Goal: Task Accomplishment & Management: Manage account settings

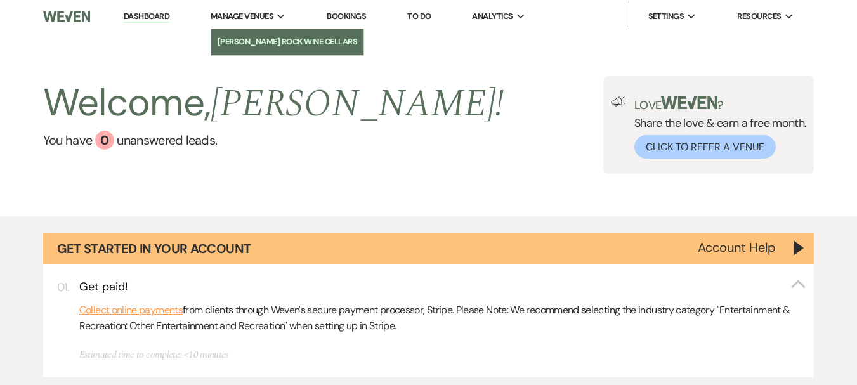
click at [265, 37] on li "[PERSON_NAME] Rock Wine Cellars" at bounding box center [288, 42] width 140 height 13
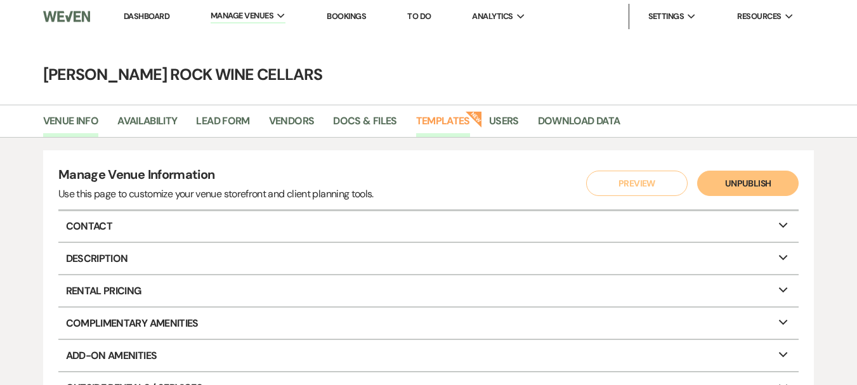
click at [458, 116] on link "Templates" at bounding box center [443, 125] width 54 height 24
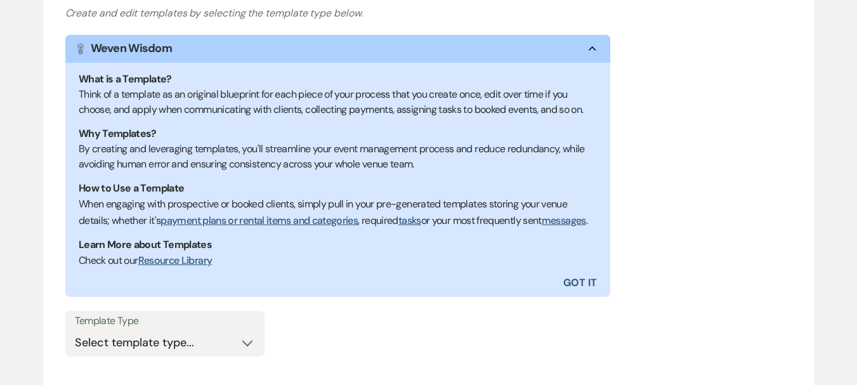
scroll to position [314, 0]
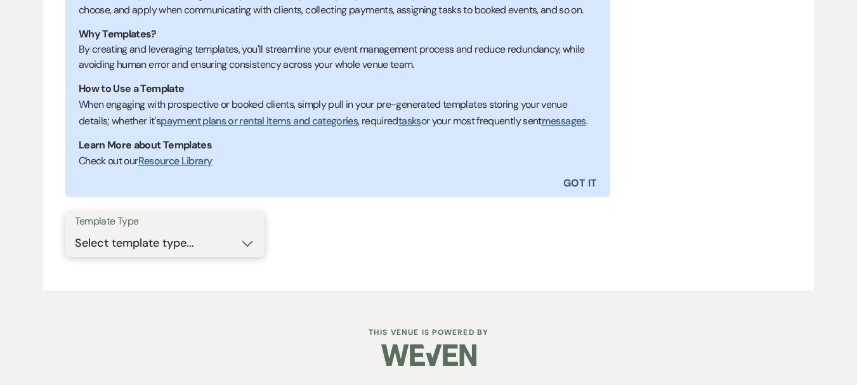
click at [249, 244] on select "Select template type... Task List Message Templates Payment Plan Inventory Item…" at bounding box center [165, 243] width 180 height 25
select select "Message Templates"
click at [75, 231] on select "Select template type... Task List Message Templates Payment Plan Inventory Item…" at bounding box center [165, 243] width 180 height 25
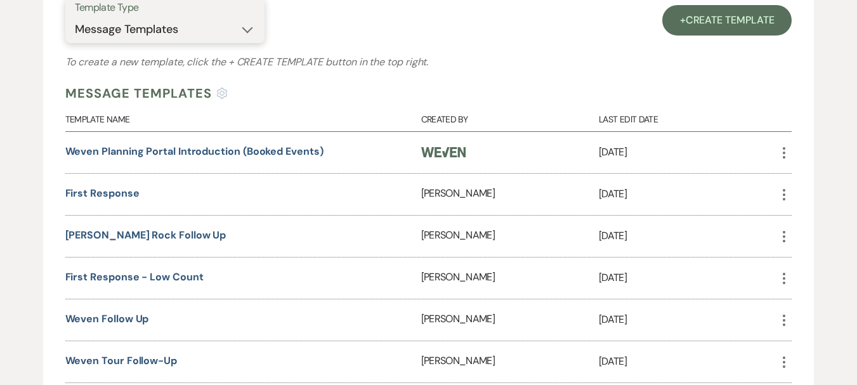
scroll to position [545, 0]
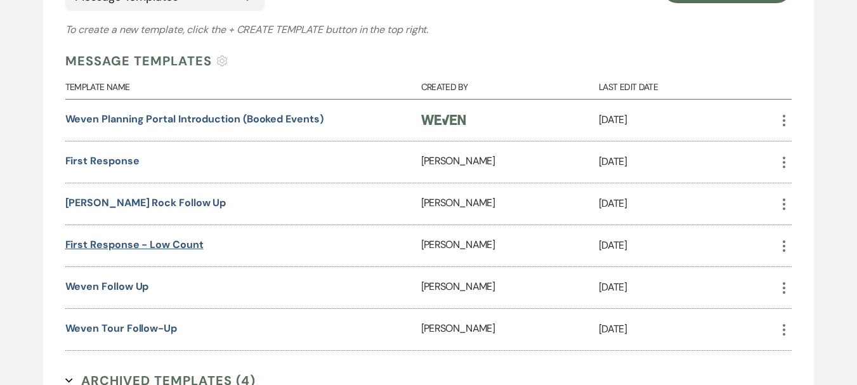
click at [138, 251] on link "First Response - low count" at bounding box center [134, 244] width 138 height 13
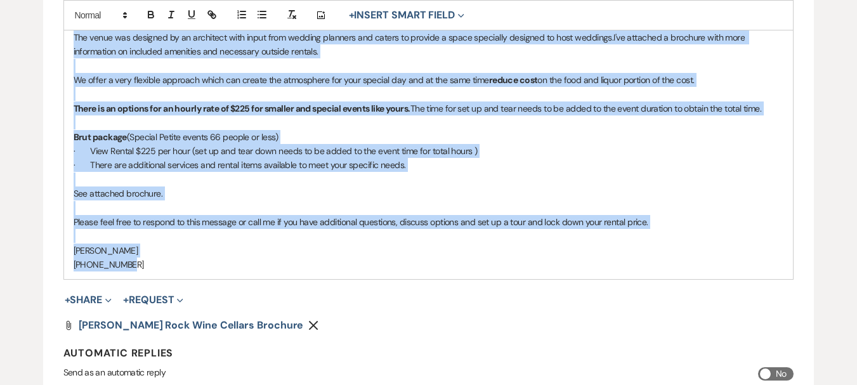
scroll to position [472, 0]
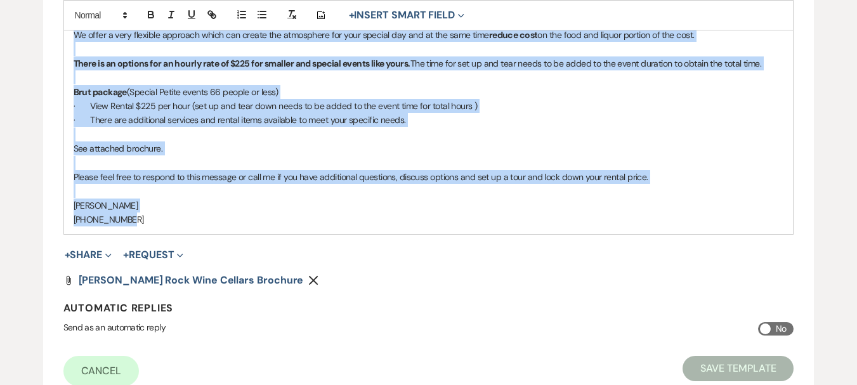
drag, startPoint x: 69, startPoint y: 129, endPoint x: 399, endPoint y: 220, distance: 342.1
click at [399, 220] on div "Hi Thanks for your interest in Flatt Rock Wine Cellars. Your date is available!…" at bounding box center [429, 78] width 730 height 314
copy div "Hi Thanks for your interest in Flatt Rock Wine Cellars. Your date is available!…"
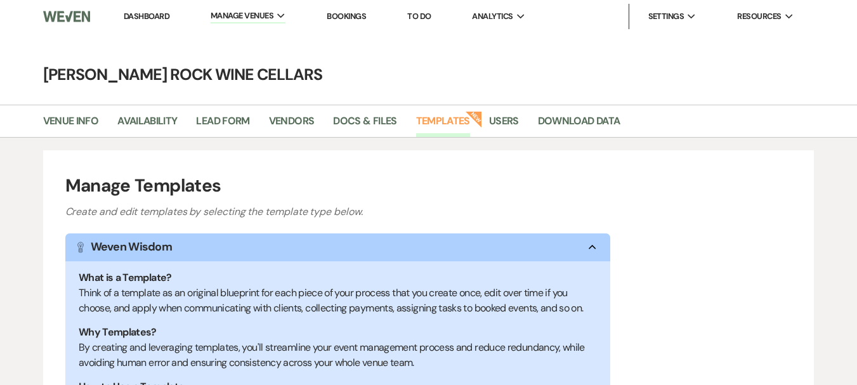
select select "Message Templates"
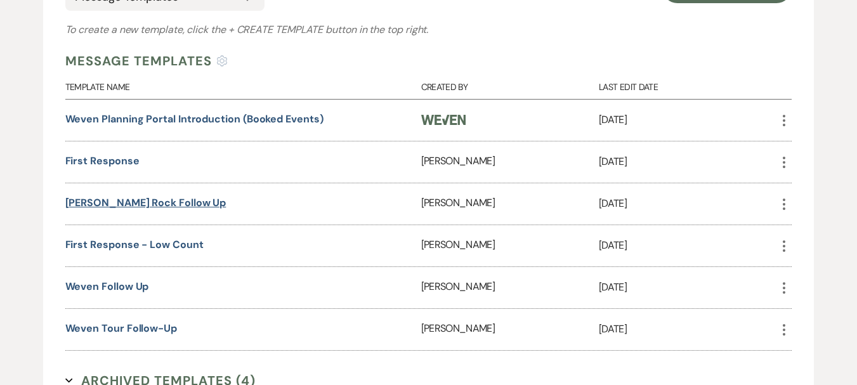
click at [138, 209] on link "[PERSON_NAME] Rock Follow Up" at bounding box center [145, 202] width 161 height 13
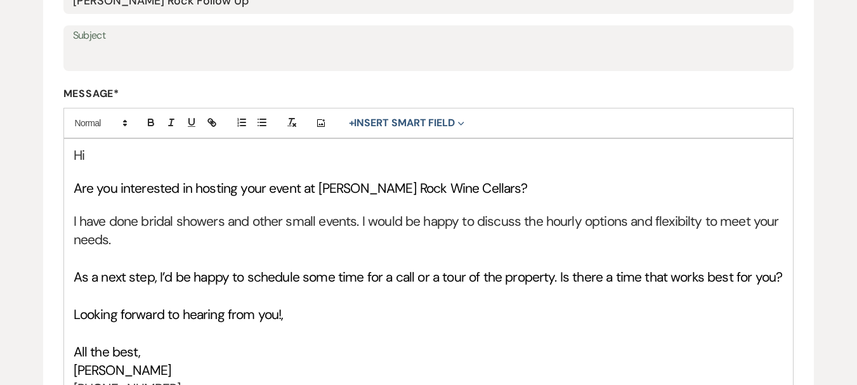
scroll to position [290, 0]
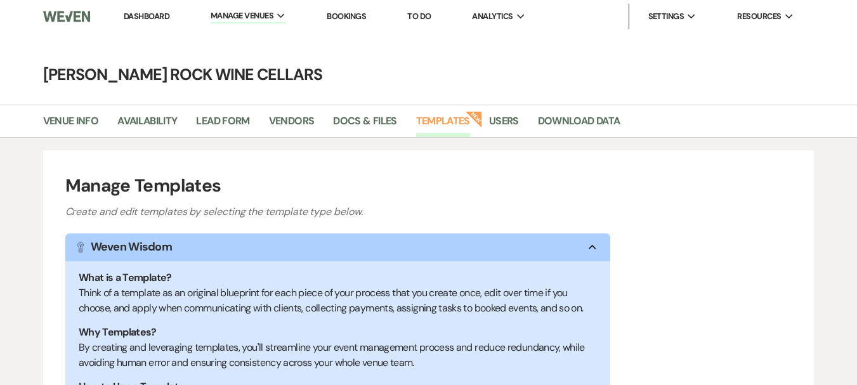
select select "Message Templates"
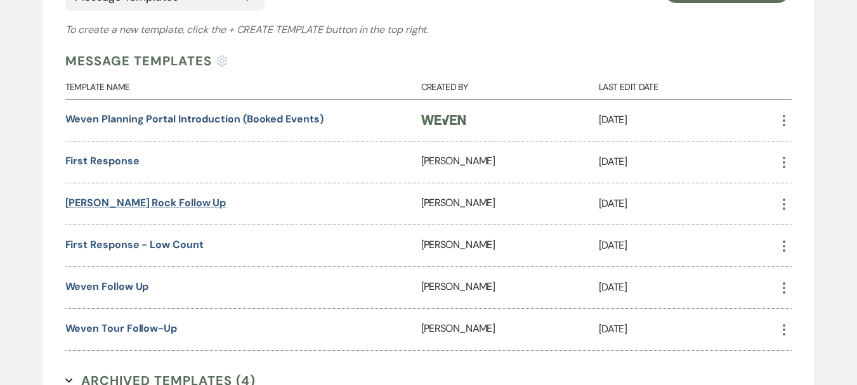
click at [105, 209] on link "[PERSON_NAME] Rock Follow Up" at bounding box center [145, 202] width 161 height 13
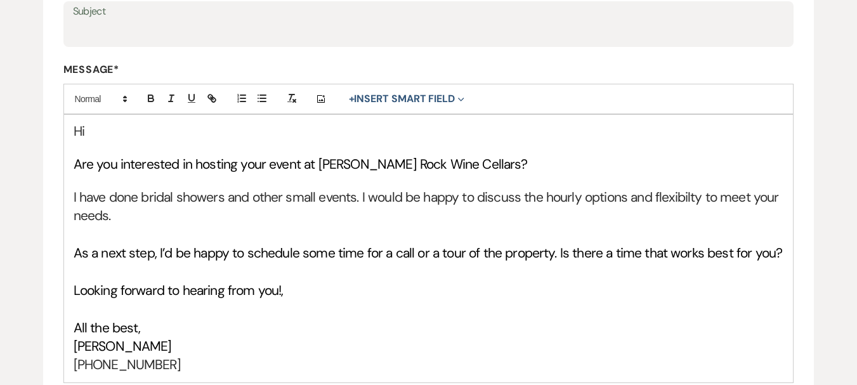
scroll to position [293, 0]
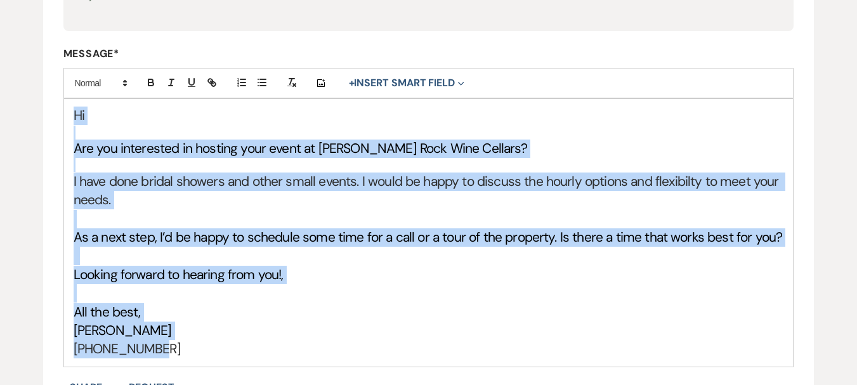
drag, startPoint x: 70, startPoint y: 119, endPoint x: 190, endPoint y: 350, distance: 260.3
click at [190, 350] on div "Hi Are you interested in hosting your event at [PERSON_NAME][GEOGRAPHIC_DATA] W…" at bounding box center [429, 232] width 730 height 267
copy div "Hi Are you interested in hosting your event at [PERSON_NAME][GEOGRAPHIC_DATA] W…"
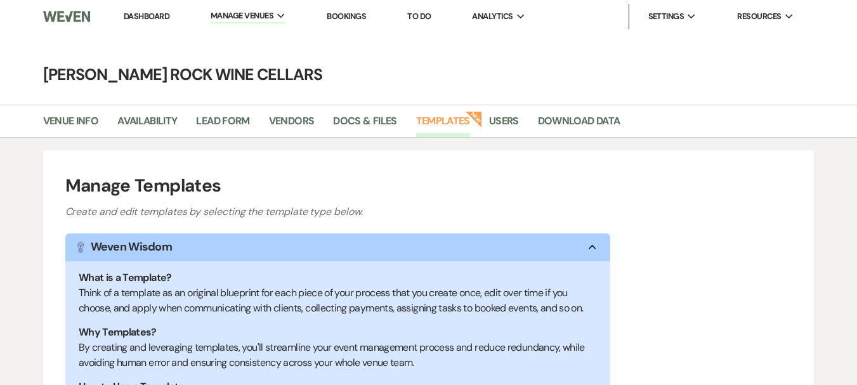
select select "Message Templates"
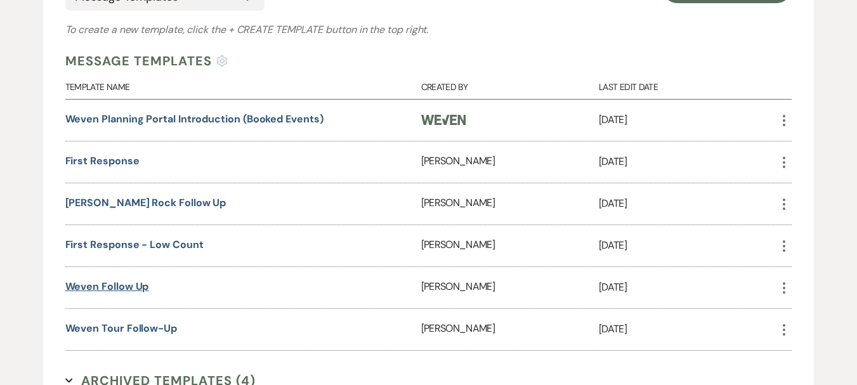
click at [133, 293] on link "Weven follow up" at bounding box center [107, 286] width 84 height 13
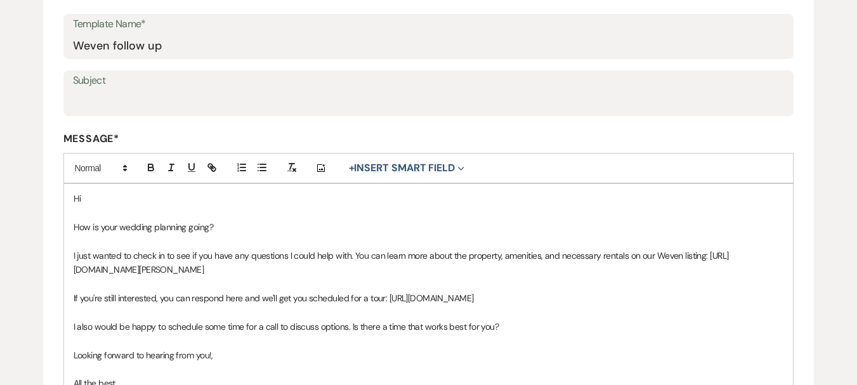
scroll to position [261, 0]
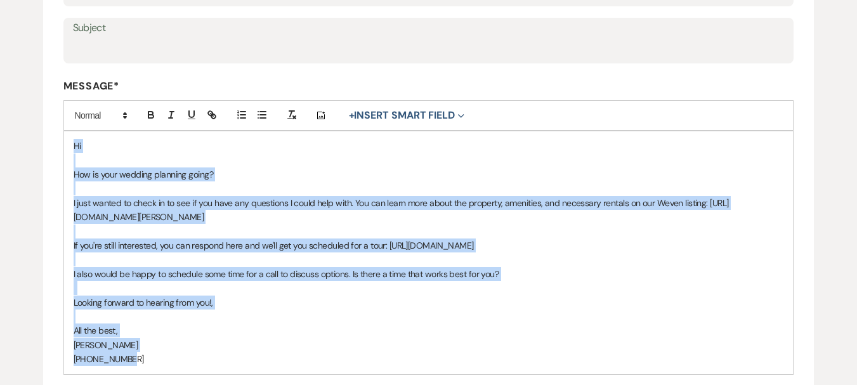
drag, startPoint x: 69, startPoint y: 146, endPoint x: 216, endPoint y: 353, distance: 254.8
click at [216, 353] on div "Hi How is your wedding planning going? I just wanted to check in to see if you …" at bounding box center [429, 252] width 730 height 242
copy div "Hi How is your wedding planning going? I just wanted to check in to see if you …"
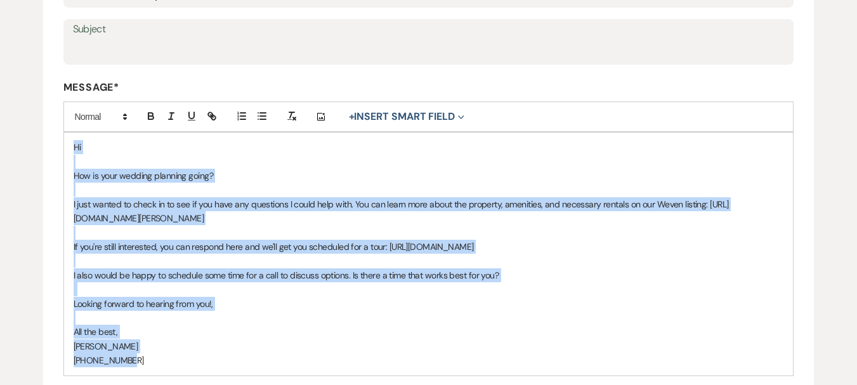
scroll to position [0, 0]
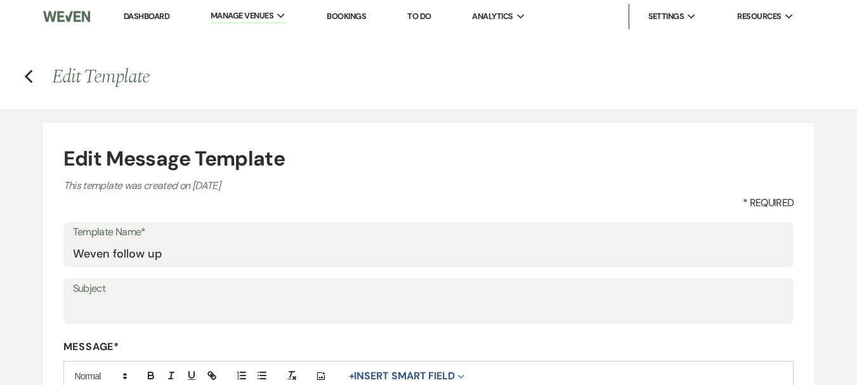
click at [150, 16] on link "Dashboard" at bounding box center [147, 16] width 46 height 11
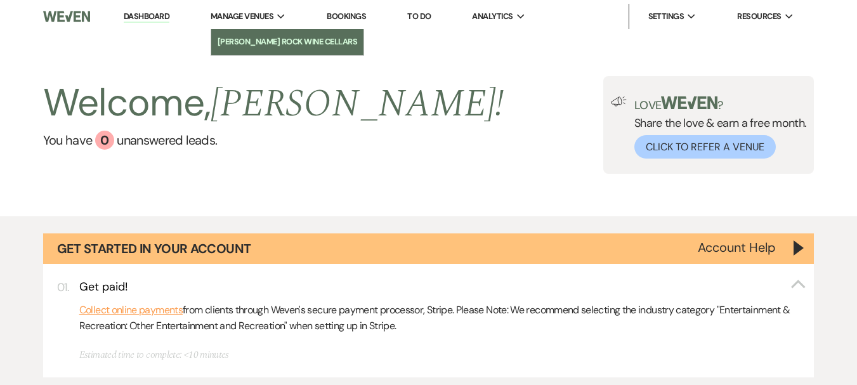
click at [248, 35] on link "[PERSON_NAME] Rock Wine Cellars" at bounding box center [287, 41] width 152 height 25
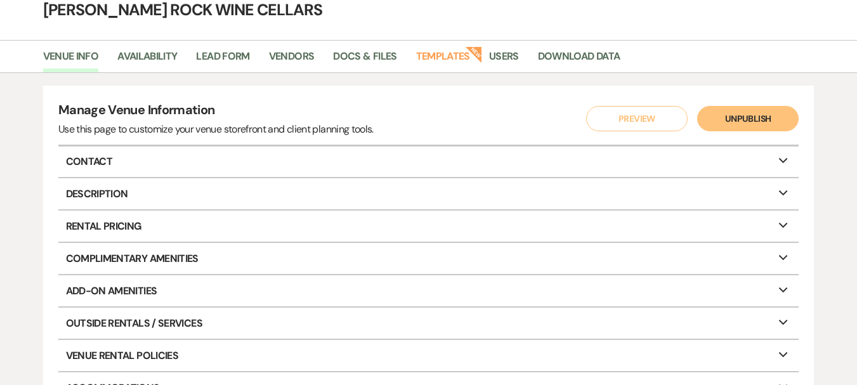
scroll to position [66, 0]
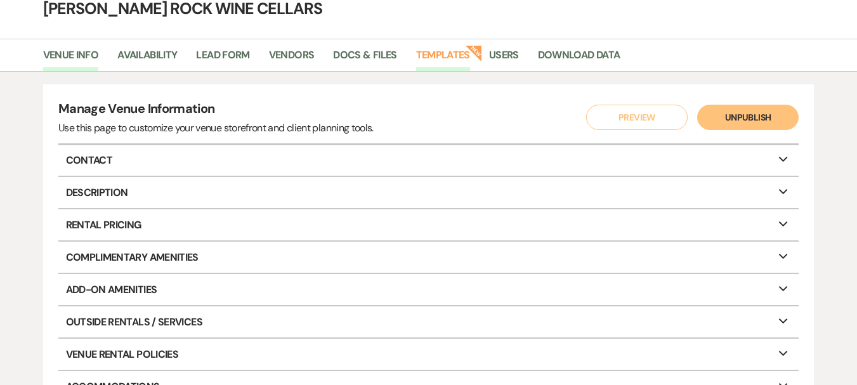
click at [451, 55] on link "Templates" at bounding box center [443, 59] width 54 height 24
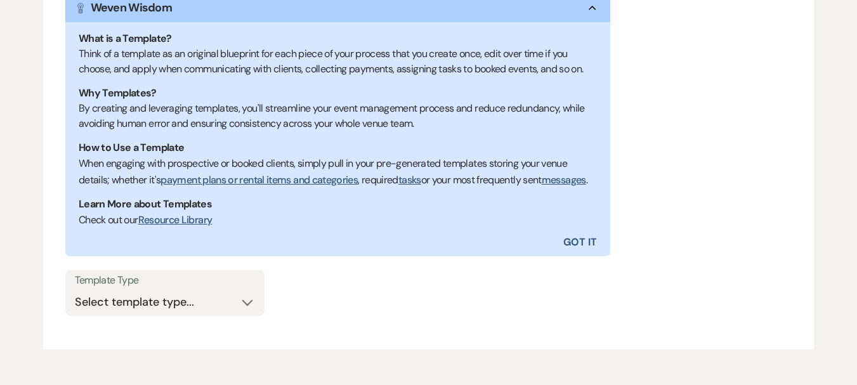
scroll to position [314, 0]
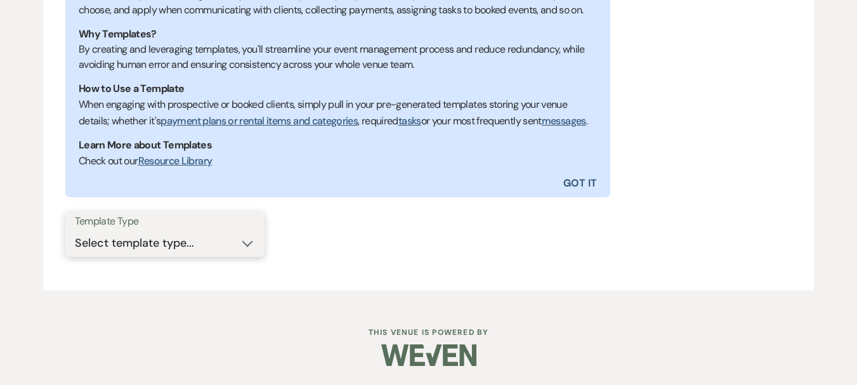
click at [248, 240] on select "Select template type... Task List Message Templates Payment Plan Inventory Item…" at bounding box center [165, 243] width 180 height 25
select select "Message Templates"
click at [75, 231] on select "Select template type... Task List Message Templates Payment Plan Inventory Item…" at bounding box center [165, 243] width 180 height 25
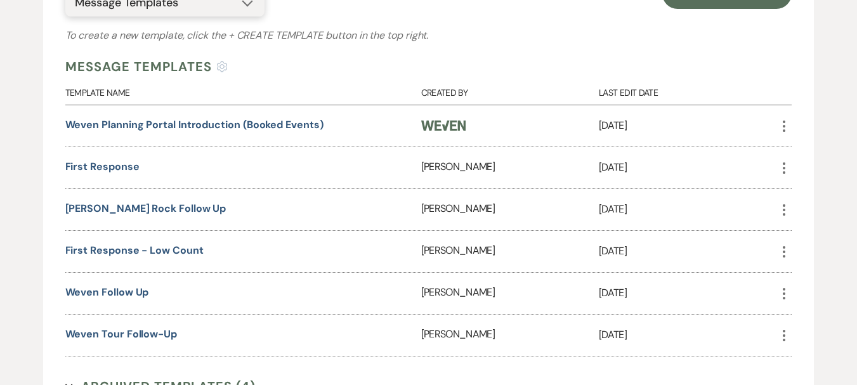
scroll to position [541, 0]
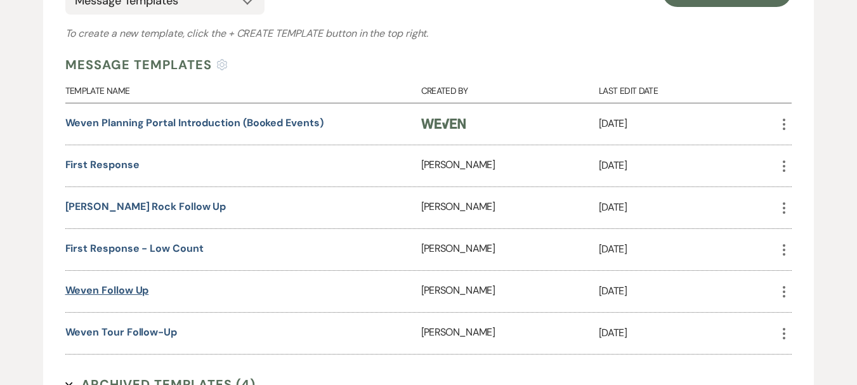
click at [128, 297] on link "Weven follow up" at bounding box center [107, 290] width 84 height 13
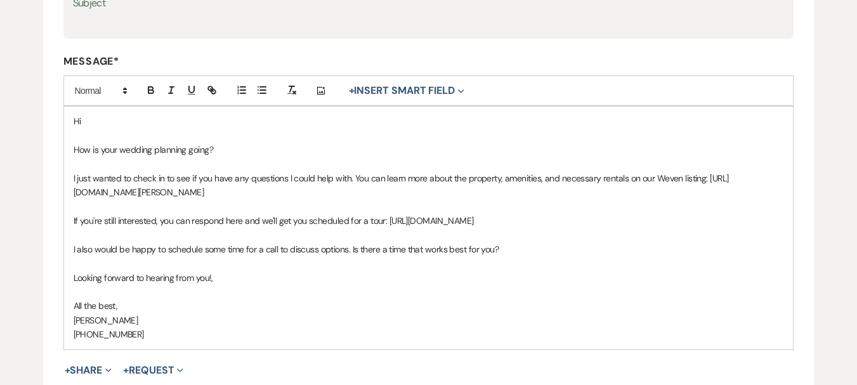
scroll to position [300, 0]
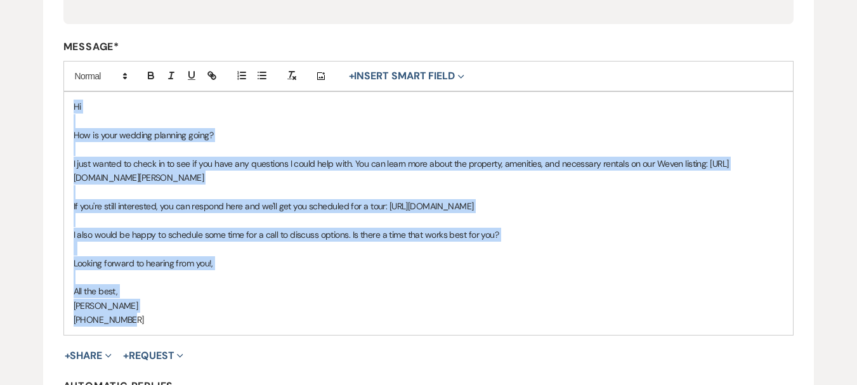
drag, startPoint x: 69, startPoint y: 102, endPoint x: 187, endPoint y: 325, distance: 252.4
click at [187, 325] on div "Hi How is your wedding planning going? I just wanted to check in to see if you …" at bounding box center [429, 213] width 730 height 242
copy div "Hi How is your wedding planning going? I just wanted to check in to see if you …"
